Goal: Task Accomplishment & Management: Use online tool/utility

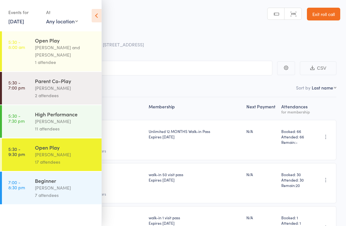
click at [208, 37] on div "Roll Call for Open Play" at bounding box center [181, 34] width 318 height 11
click at [97, 12] on icon at bounding box center [97, 15] width 10 height 13
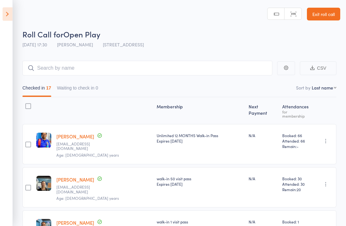
click at [329, 13] on link "Exit roll call" at bounding box center [323, 14] width 33 height 13
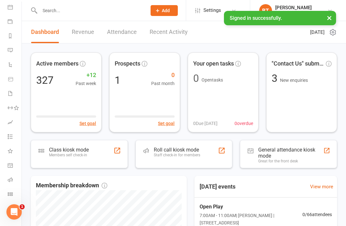
scroll to position [61, 0]
click at [12, 192] on icon at bounding box center [10, 194] width 5 height 5
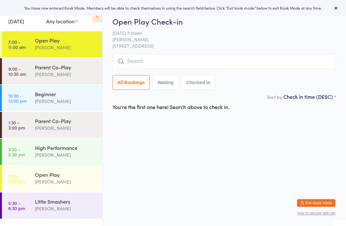
click at [130, 60] on input "search" at bounding box center [223, 61] width 223 height 15
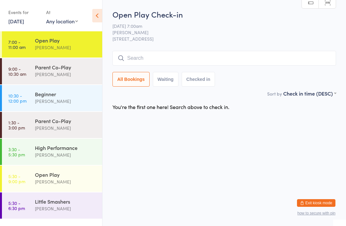
type input "N"
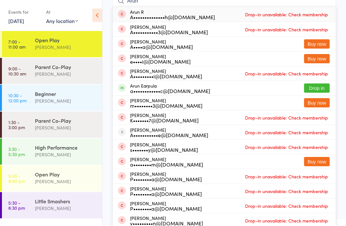
scroll to position [54, 0]
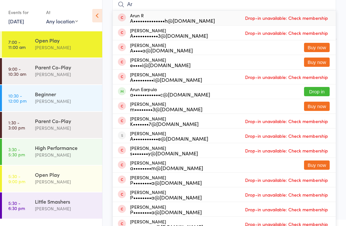
type input "A"
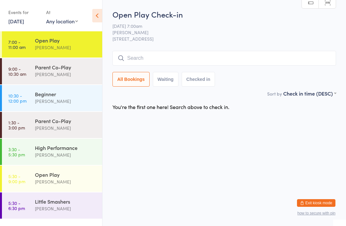
scroll to position [0, 0]
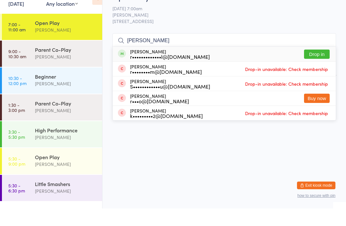
type input "Robin"
click at [314, 67] on button "Drop in" at bounding box center [317, 71] width 26 height 9
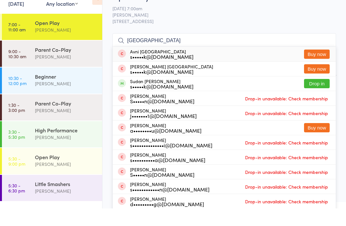
type input "Sudan"
click at [309, 97] on button "Drop in" at bounding box center [317, 101] width 26 height 9
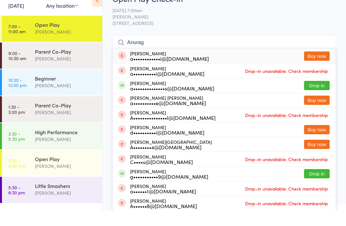
type input "Anurag"
click at [317, 97] on button "Drop in" at bounding box center [317, 101] width 26 height 9
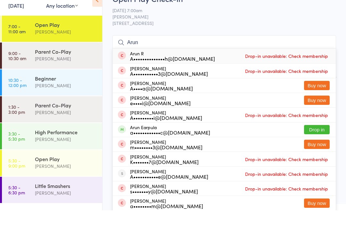
type input "Arun"
click at [317, 141] on button "Drop in" at bounding box center [317, 145] width 26 height 9
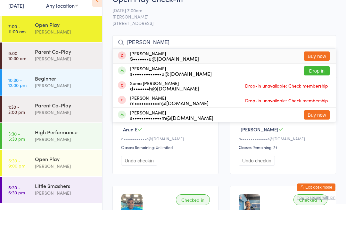
type input "Sekhar"
click at [316, 82] on button "Drop in" at bounding box center [317, 86] width 26 height 9
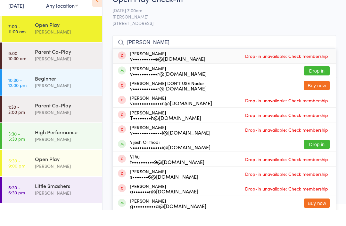
type input "Vignesh"
click at [315, 82] on button "Drop in" at bounding box center [317, 86] width 26 height 9
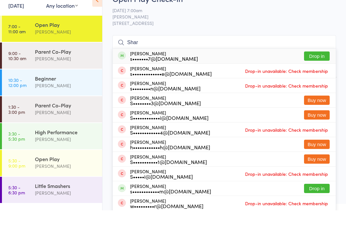
type input "Shar"
click at [316, 67] on button "Drop in" at bounding box center [317, 71] width 26 height 9
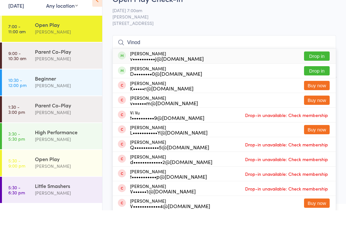
type input "Vinod"
click at [321, 82] on button "Drop in" at bounding box center [317, 86] width 26 height 9
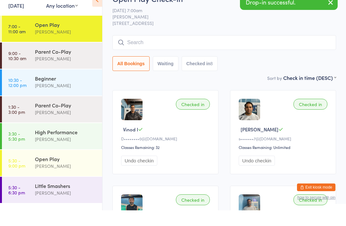
click at [145, 172] on button "Undo checkin" at bounding box center [139, 177] width 36 height 10
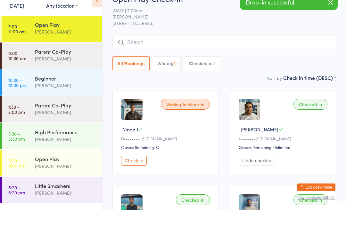
scroll to position [16, 0]
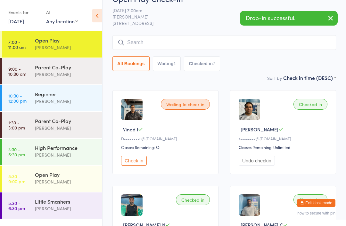
click at [136, 44] on input "search" at bounding box center [223, 42] width 223 height 15
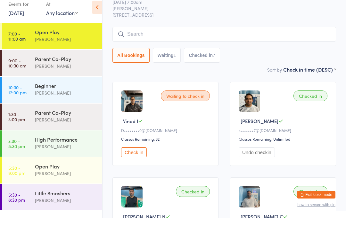
scroll to position [34, 0]
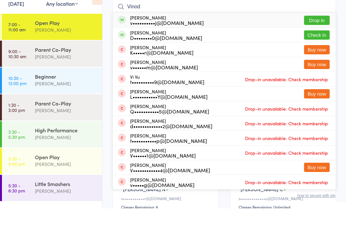
type input "Vinod"
click at [318, 33] on button "Drop in" at bounding box center [317, 37] width 26 height 9
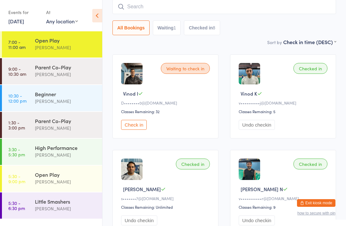
scroll to position [0, 0]
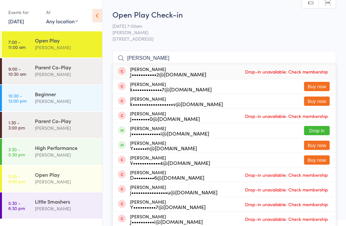
type input "J"
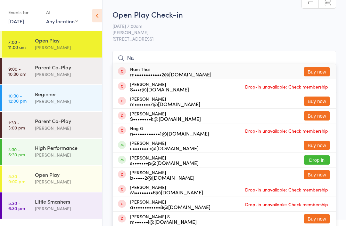
type input "N"
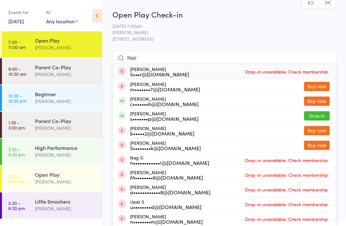
type input "Nair"
click at [315, 113] on button "Drop in" at bounding box center [317, 115] width 26 height 9
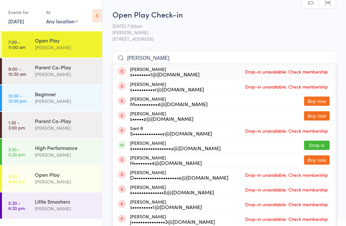
type input "Sandee"
click at [318, 144] on button "Drop in" at bounding box center [317, 145] width 26 height 9
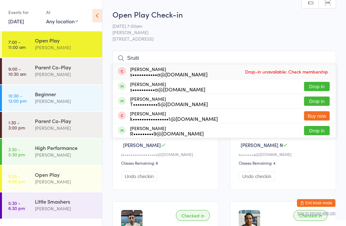
type input "Sruiti"
click at [321, 100] on button "Drop in" at bounding box center [317, 101] width 26 height 9
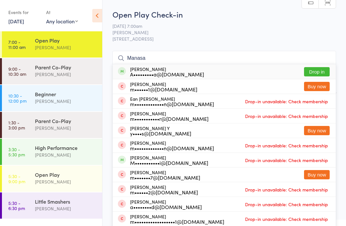
type input "Manasa"
click at [316, 67] on button "Drop in" at bounding box center [317, 71] width 26 height 9
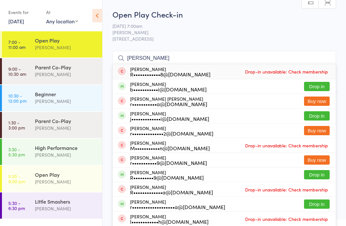
type input "Ravi"
click at [314, 117] on button "Drop in" at bounding box center [317, 115] width 26 height 9
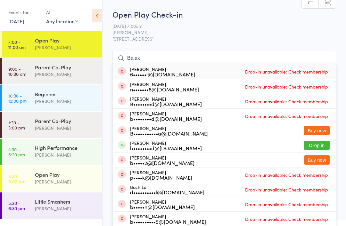
type input "Balak"
click at [318, 142] on button "Drop in" at bounding box center [317, 145] width 26 height 9
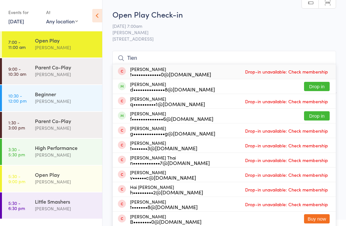
type input "Tien"
click at [315, 85] on button "Drop in" at bounding box center [317, 86] width 26 height 9
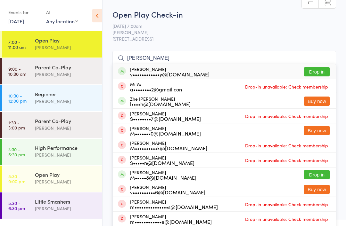
type input "Mick"
click at [322, 72] on button "Drop in" at bounding box center [317, 71] width 26 height 9
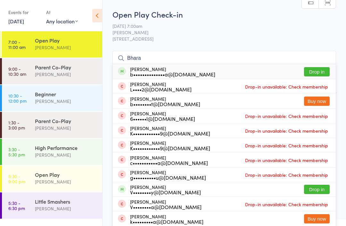
type input "Bhara"
click at [317, 70] on button "Drop in" at bounding box center [317, 71] width 26 height 9
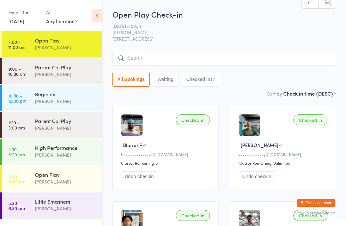
click at [149, 176] on button "Undo checkin" at bounding box center [139, 177] width 36 height 10
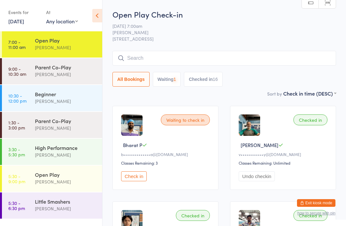
click at [255, 180] on button "Undo checkin" at bounding box center [256, 177] width 36 height 10
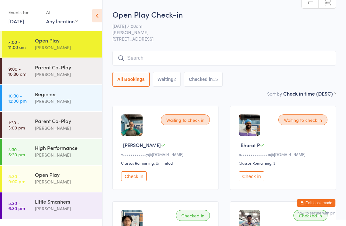
click at [134, 55] on input "search" at bounding box center [223, 58] width 223 height 15
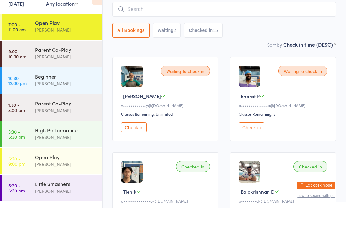
scroll to position [34, 0]
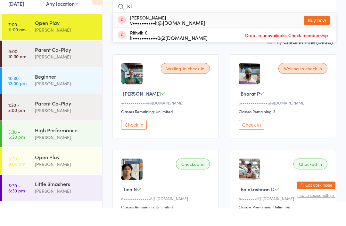
type input "K"
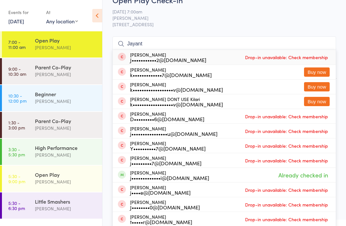
scroll to position [14, 0]
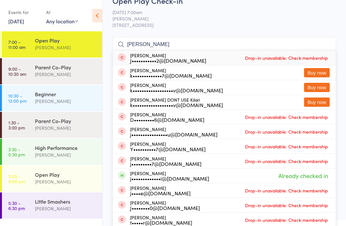
type input "J"
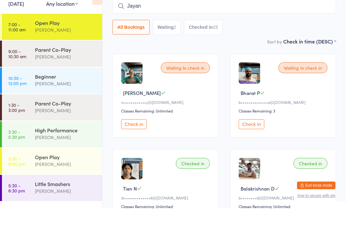
type input "Jayant"
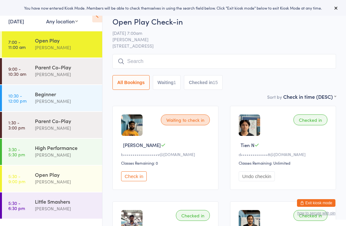
click at [142, 174] on button "Check in" at bounding box center [134, 177] width 26 height 10
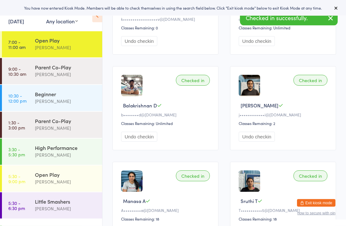
scroll to position [135, 0]
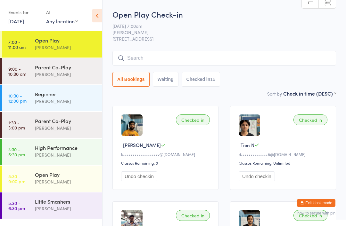
click at [65, 76] on div "[PERSON_NAME]" at bounding box center [66, 74] width 62 height 7
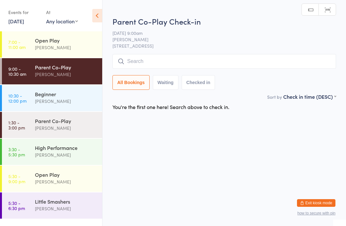
click at [82, 103] on div "[PERSON_NAME]" at bounding box center [66, 101] width 62 height 7
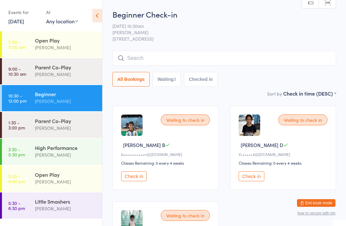
click at [85, 52] on div "Open Play Calvin Kristanto" at bounding box center [68, 43] width 67 height 25
